Goal: Transaction & Acquisition: Download file/media

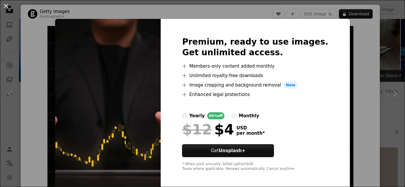
scroll to position [811, 0]
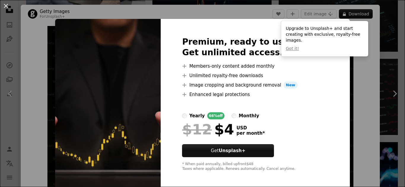
click at [355, 95] on div "An X shape Premium, ready to use images. Get unlimited access. A plus sign Memb…" at bounding box center [202, 93] width 405 height 187
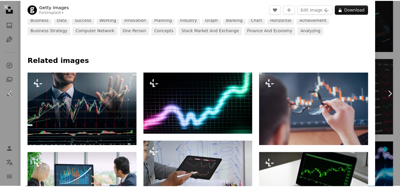
scroll to position [148, 0]
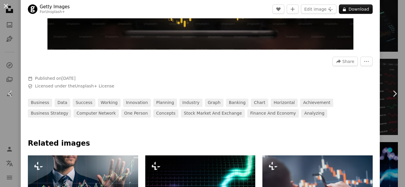
click at [5, 5] on button "An X shape" at bounding box center [5, 5] width 7 height 7
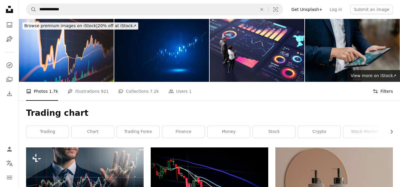
click at [382, 92] on button "Filters Filters" at bounding box center [383, 91] width 20 height 19
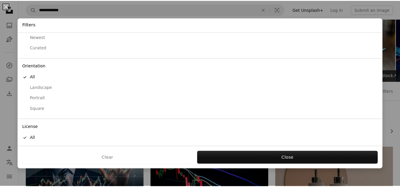
scroll to position [48, 0]
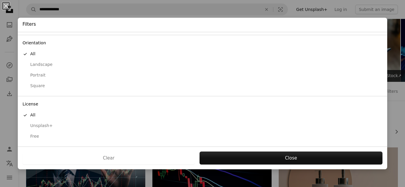
click at [36, 136] on div "Free" at bounding box center [203, 137] width 360 height 6
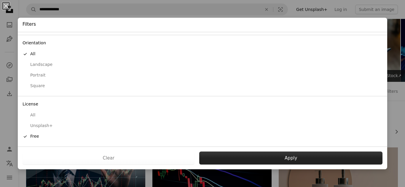
click at [274, 155] on button "Apply" at bounding box center [290, 158] width 183 height 13
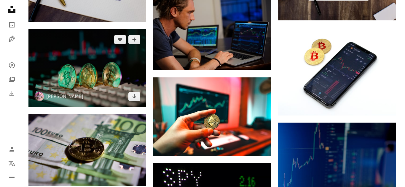
scroll to position [1362, 0]
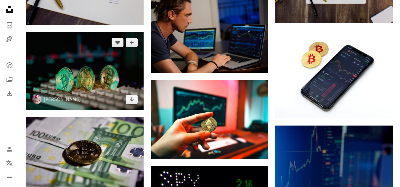
click at [44, 60] on img at bounding box center [85, 71] width 118 height 78
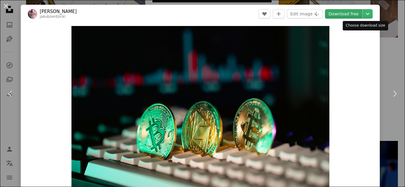
click at [344, 10] on link "Download free" at bounding box center [343, 13] width 37 height 9
